Goal: Task Accomplishment & Management: Use online tool/utility

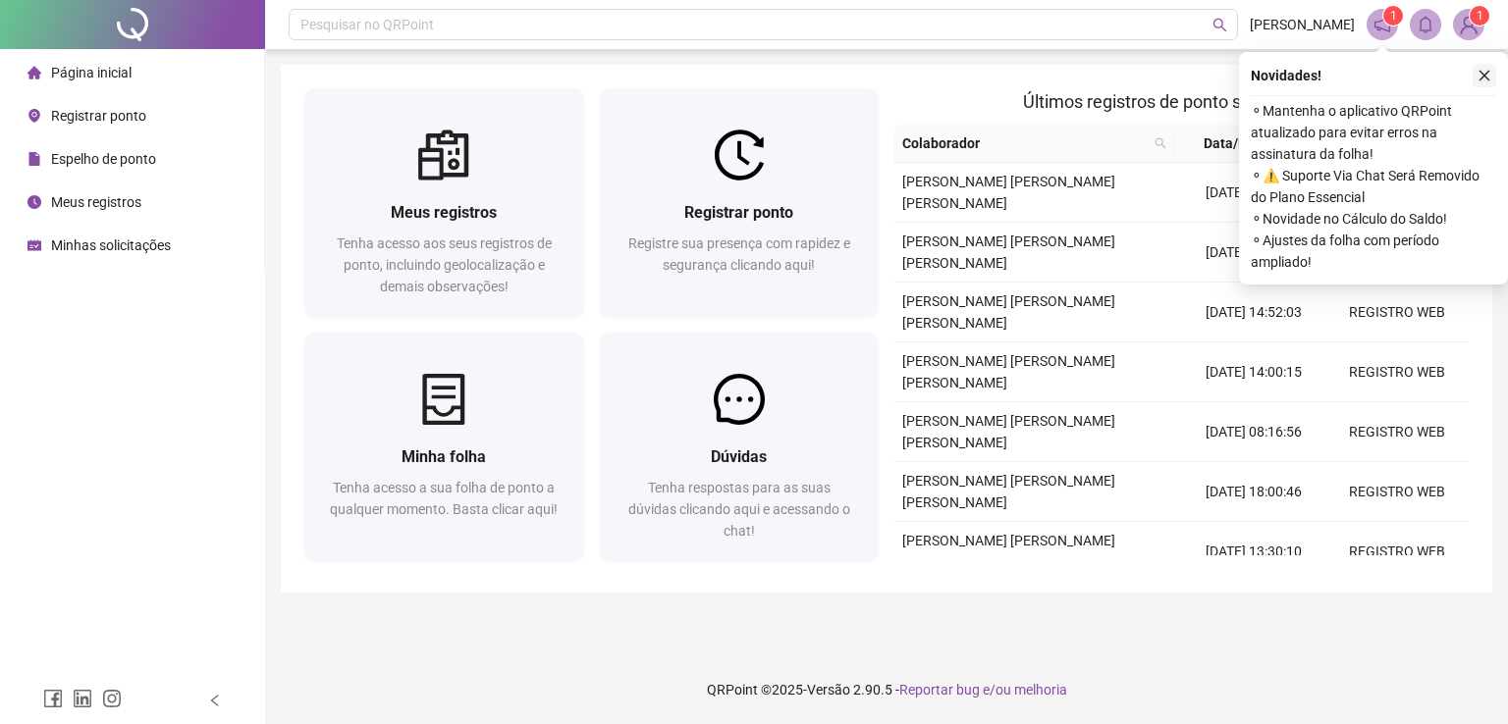
click at [1493, 73] on button "button" at bounding box center [1485, 76] width 24 height 24
click at [1474, 81] on button "button" at bounding box center [1485, 76] width 24 height 24
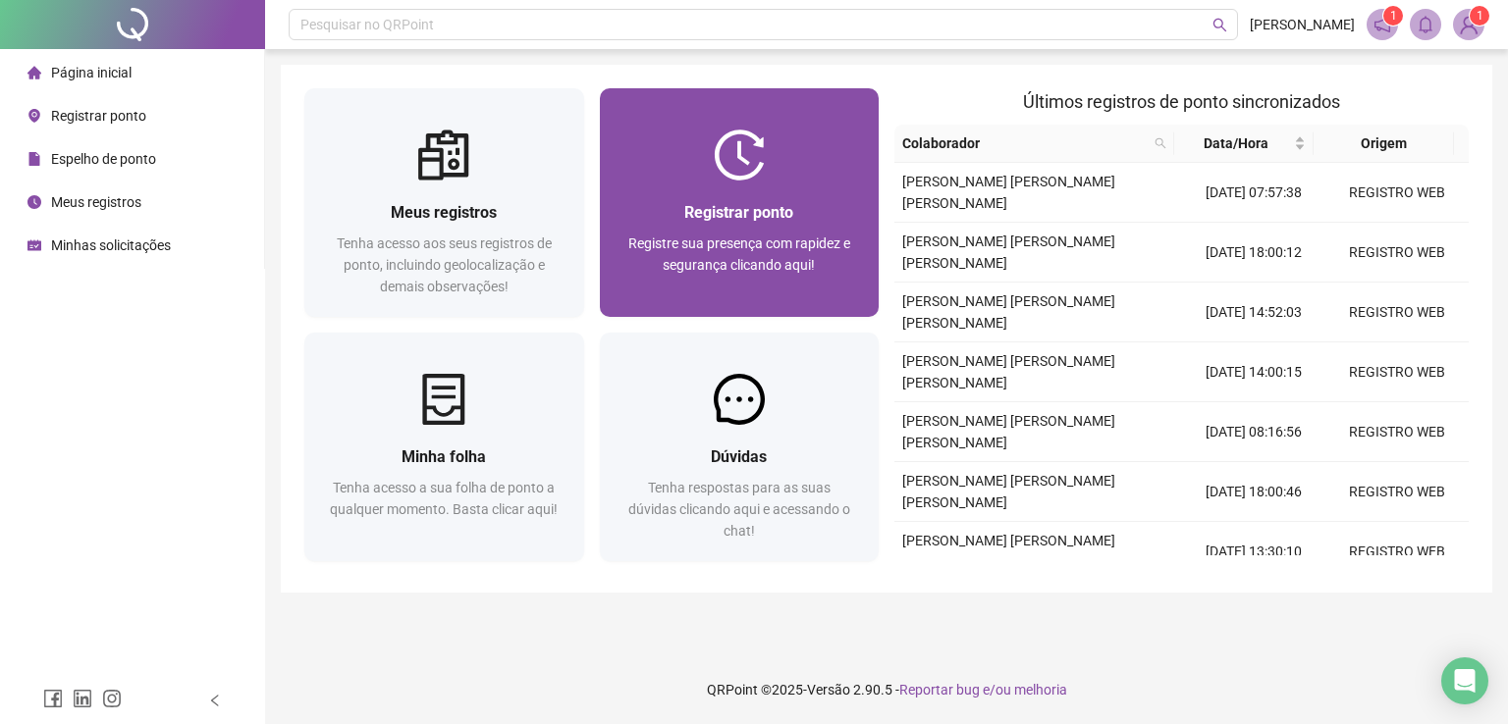
click at [850, 194] on div "Registrar ponto Registre sua presença com rapidez e segurança clicando aqui!" at bounding box center [740, 249] width 280 height 136
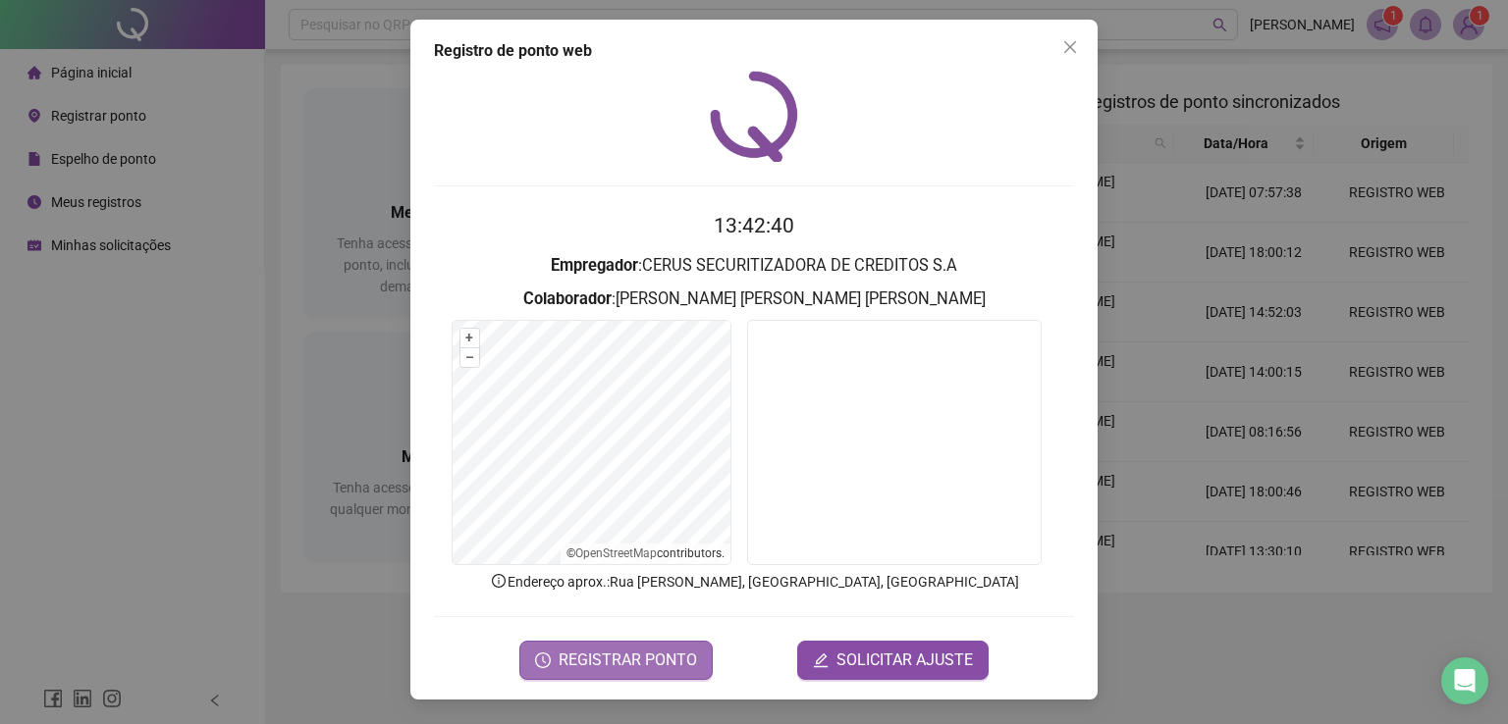
click at [636, 669] on span "REGISTRAR PONTO" at bounding box center [628, 661] width 138 height 24
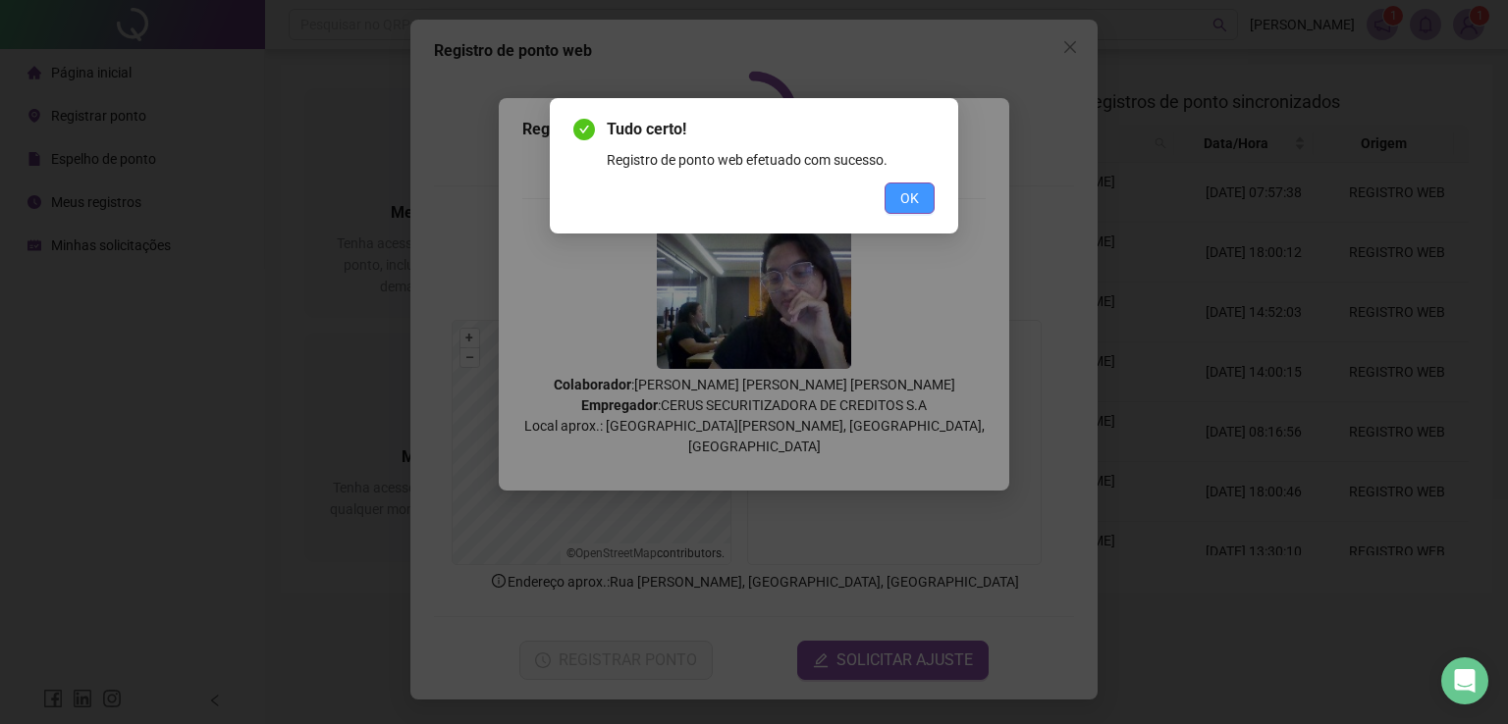
click at [927, 208] on button "OK" at bounding box center [909, 198] width 50 height 31
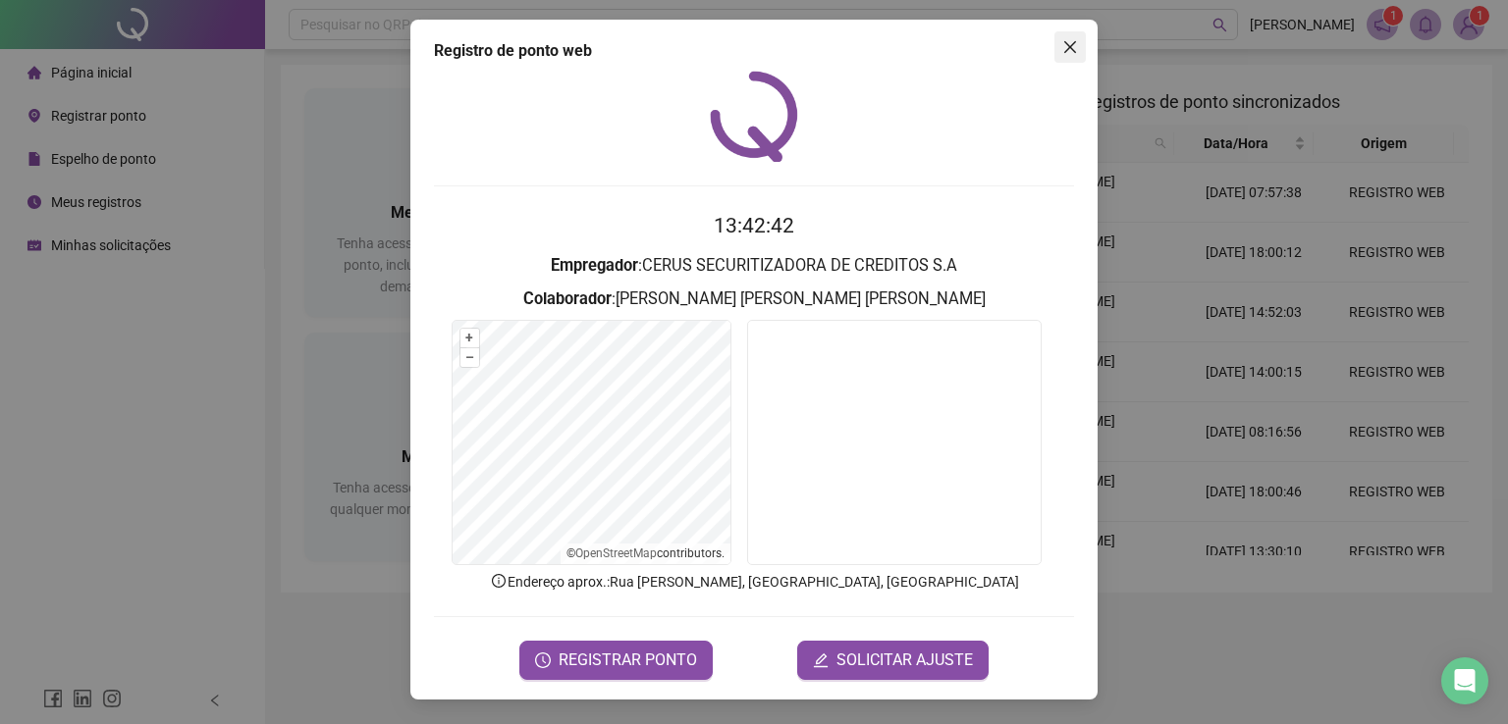
click at [1073, 44] on icon "close" at bounding box center [1070, 47] width 16 height 16
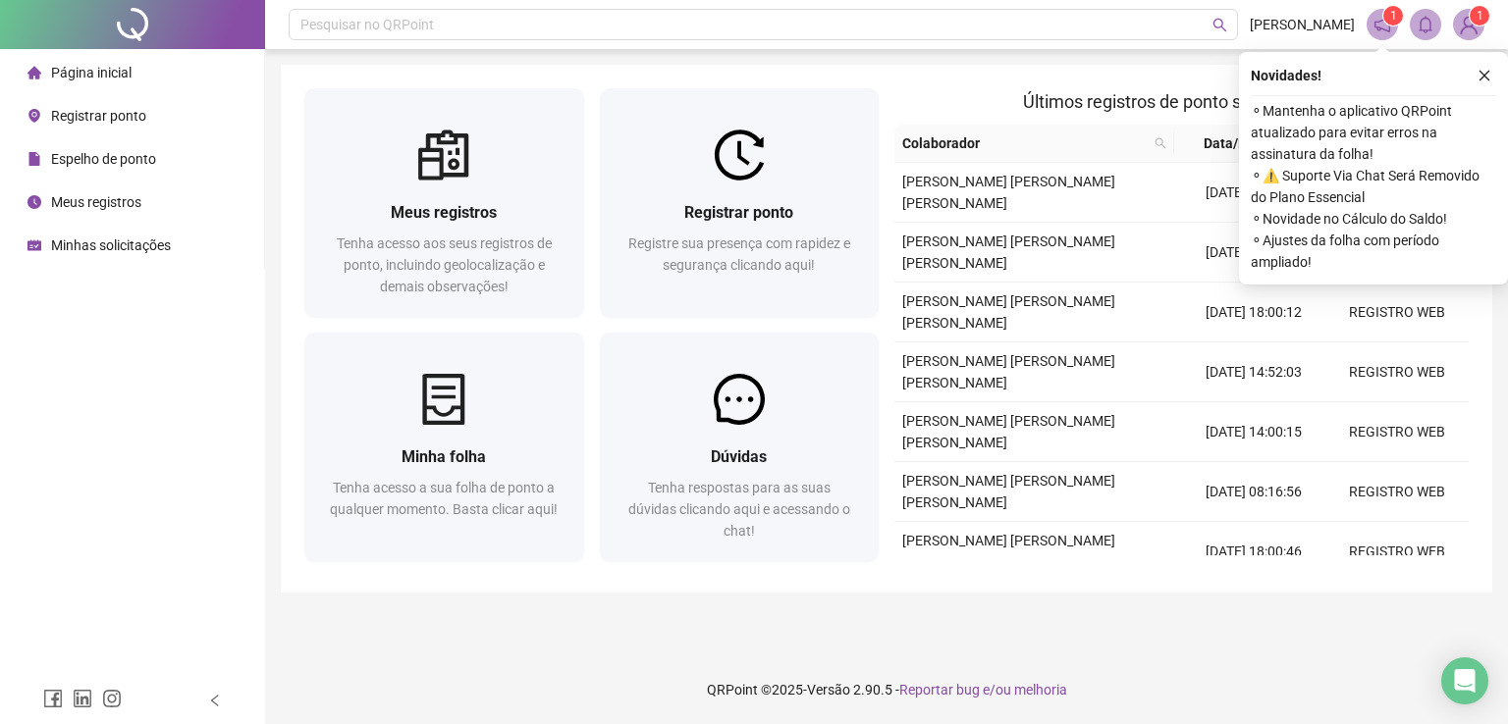
click at [1485, 73] on icon "close" at bounding box center [1484, 76] width 14 height 14
